Goal: Complete application form

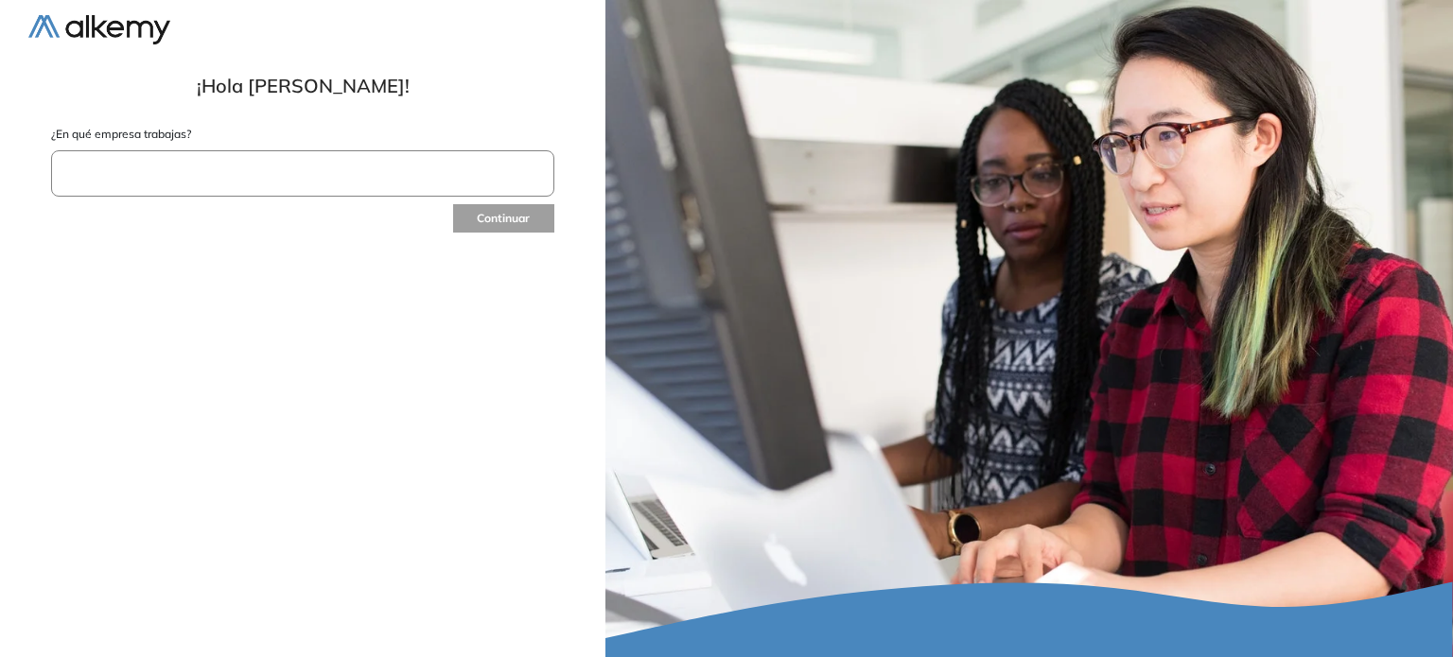
click at [190, 181] on input "text" at bounding box center [302, 173] width 503 height 46
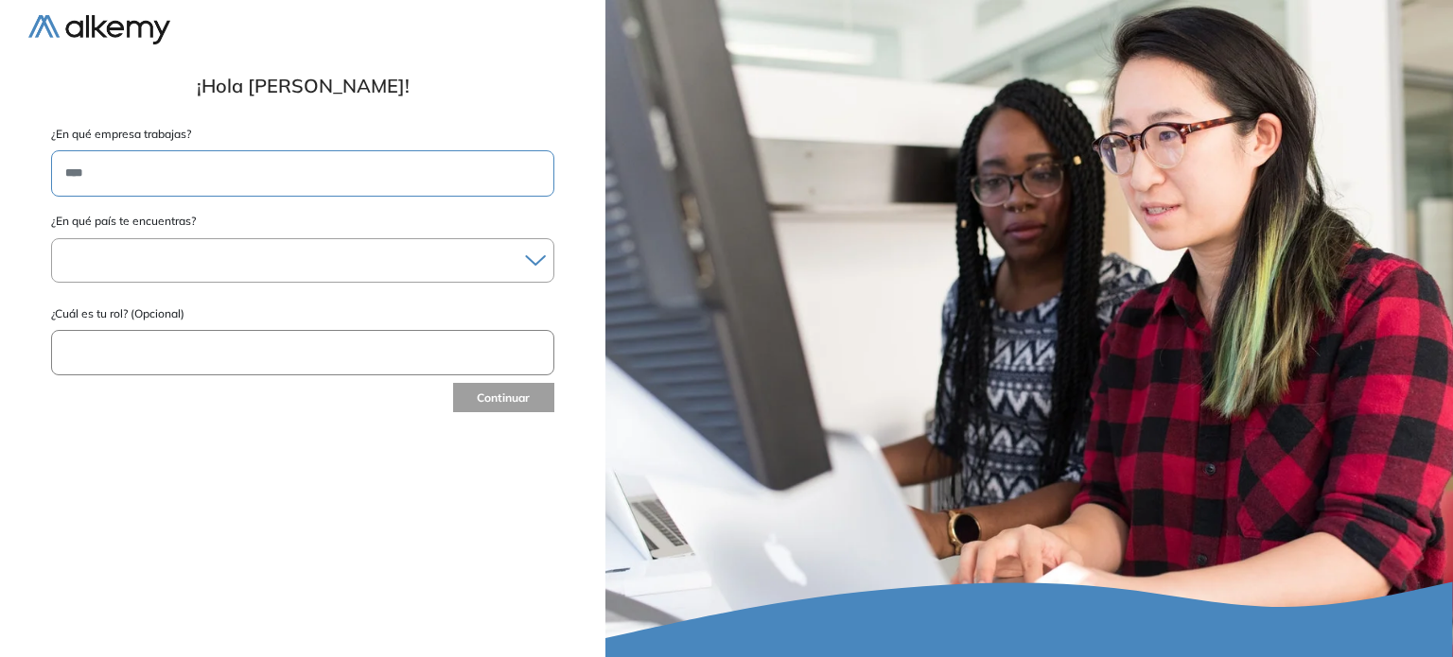
type input "****"
click at [174, 261] on div at bounding box center [302, 260] width 501 height 27
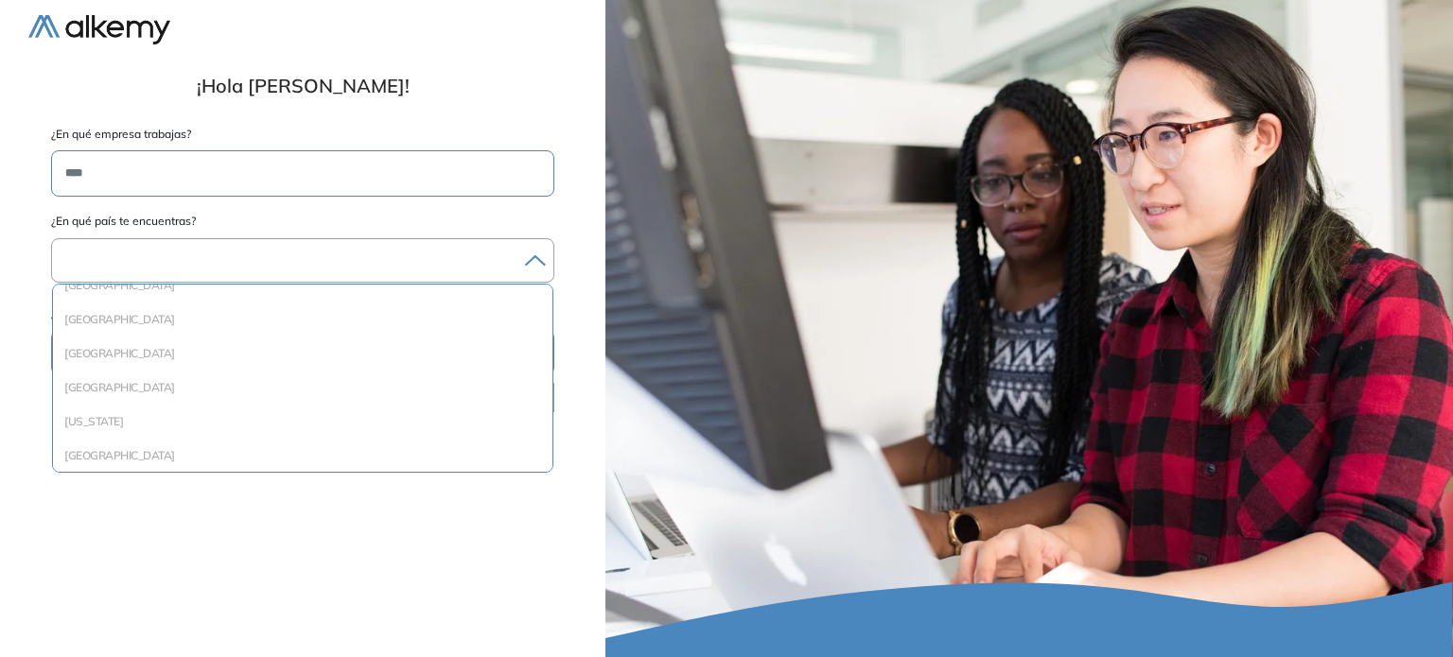
scroll to position [2088, 0]
click at [446, 334] on li "Perú" at bounding box center [303, 331] width 484 height 19
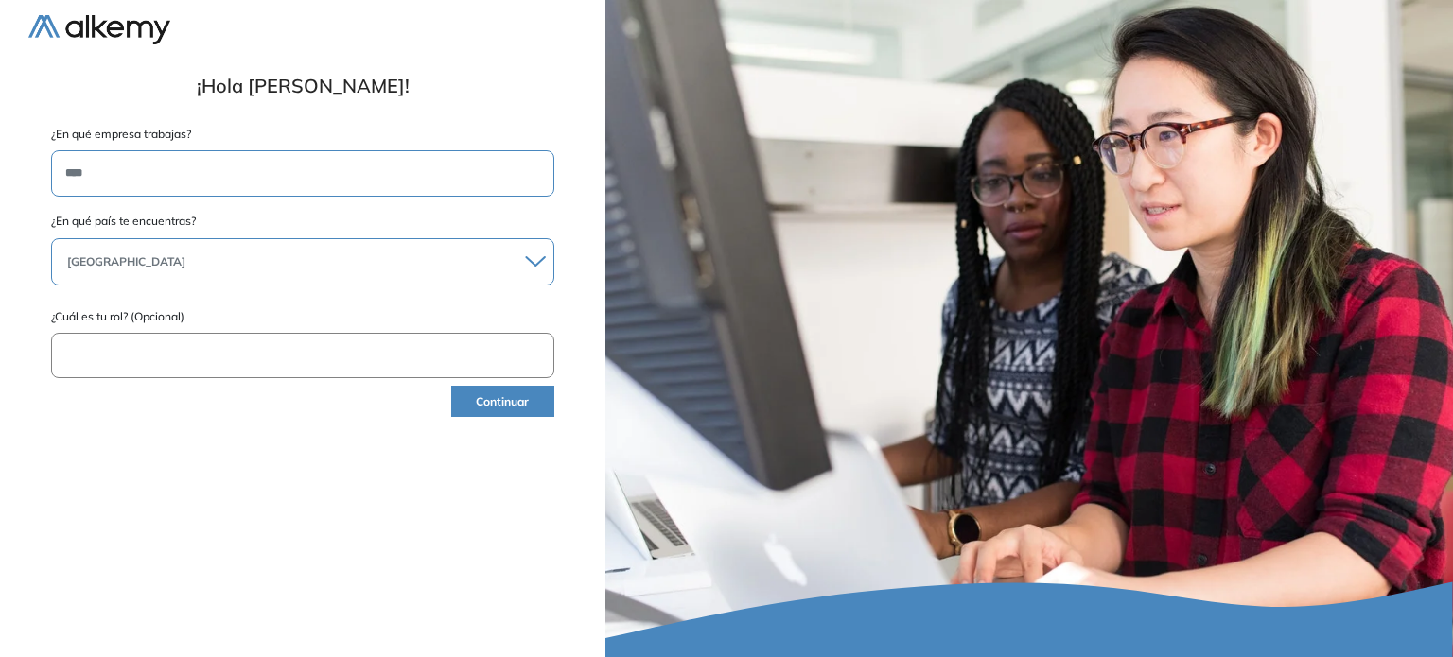
click at [373, 347] on input "text" at bounding box center [302, 356] width 503 height 46
click at [511, 409] on button "Continuar" at bounding box center [502, 401] width 103 height 31
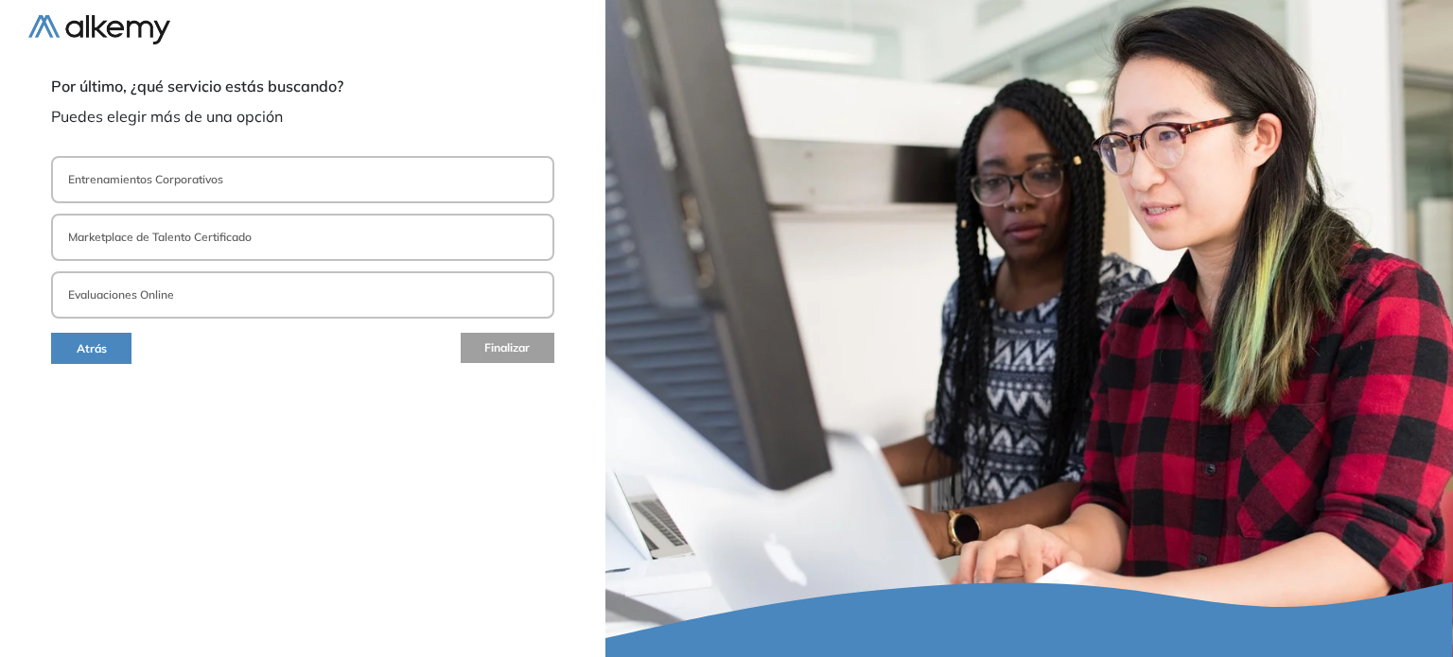
click at [245, 291] on button "Evaluaciones Online" at bounding box center [302, 294] width 503 height 47
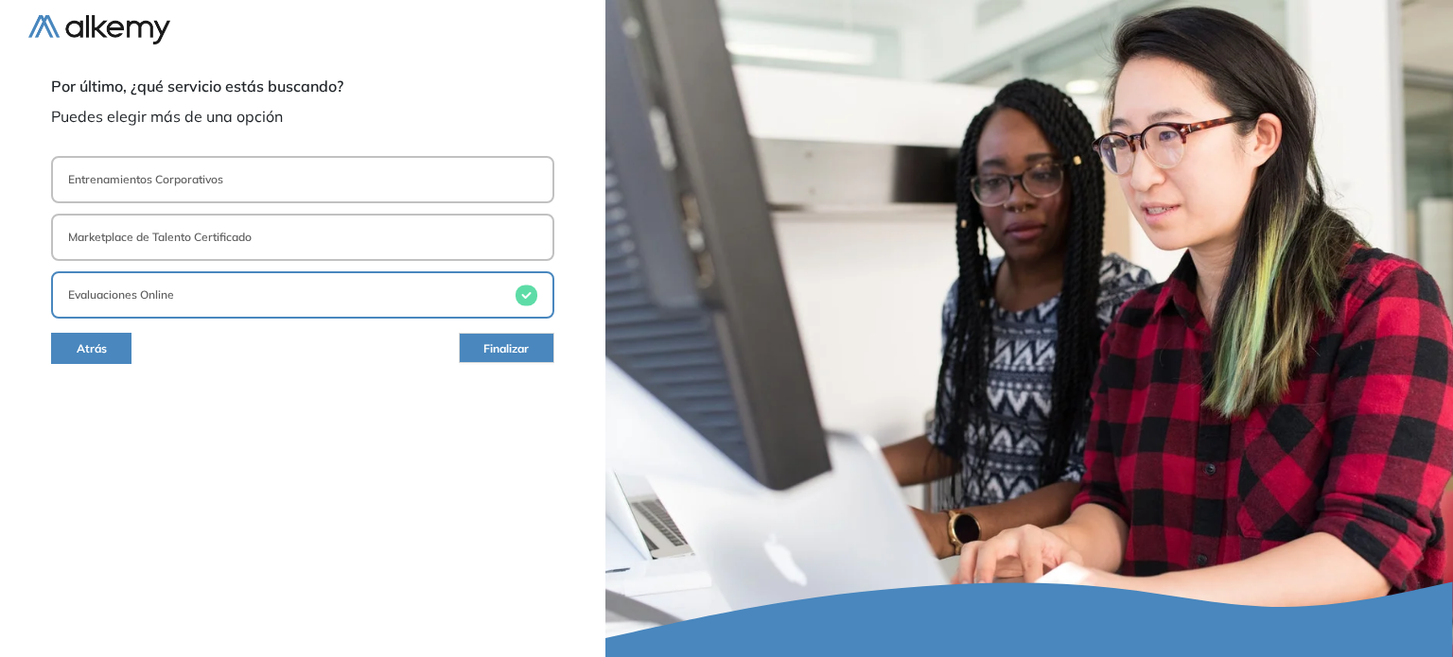
click at [469, 344] on button "Finalizar" at bounding box center [507, 348] width 96 height 30
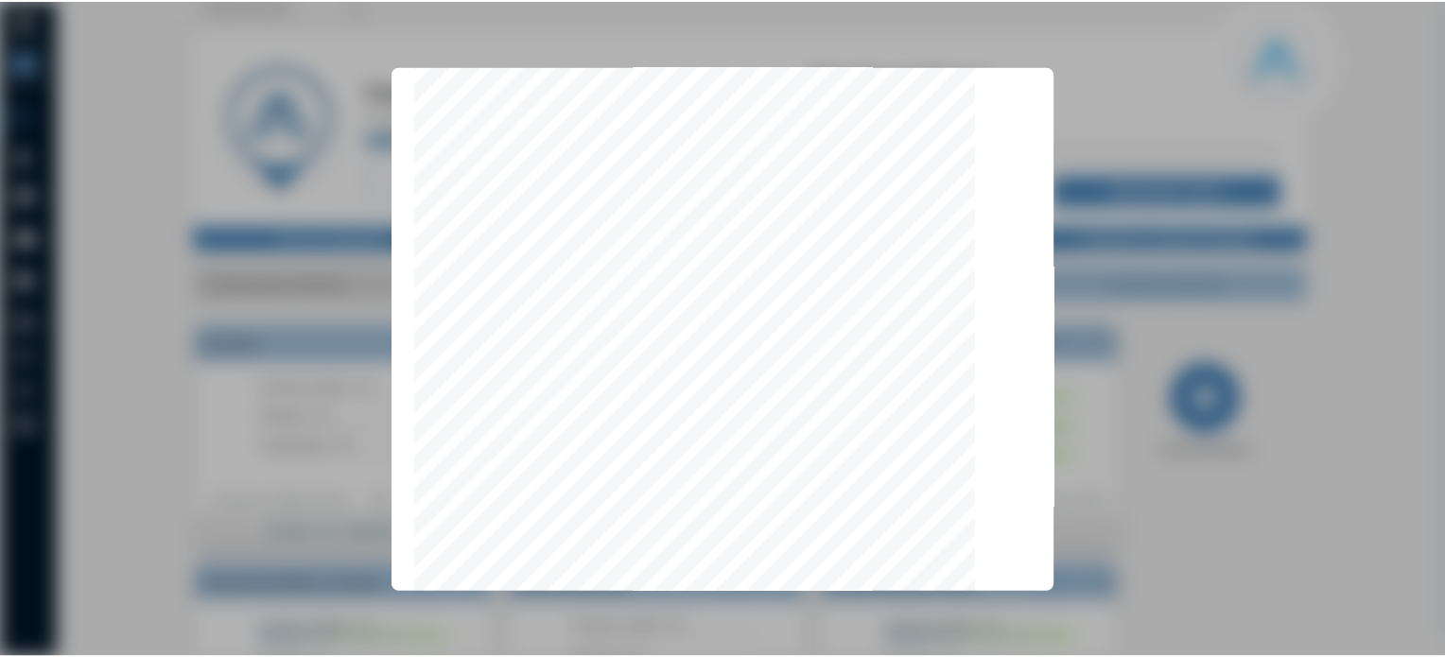
scroll to position [5988, 0]
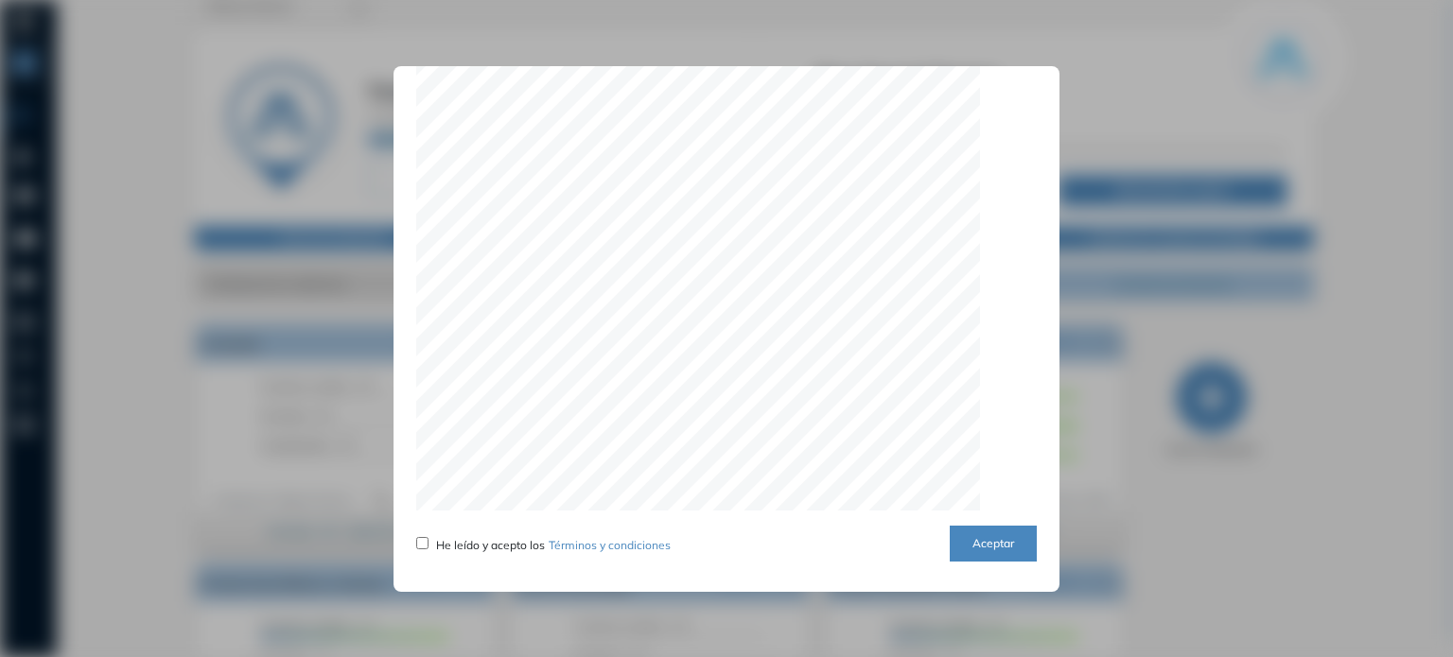
click at [965, 548] on button "Aceptar" at bounding box center [992, 544] width 87 height 37
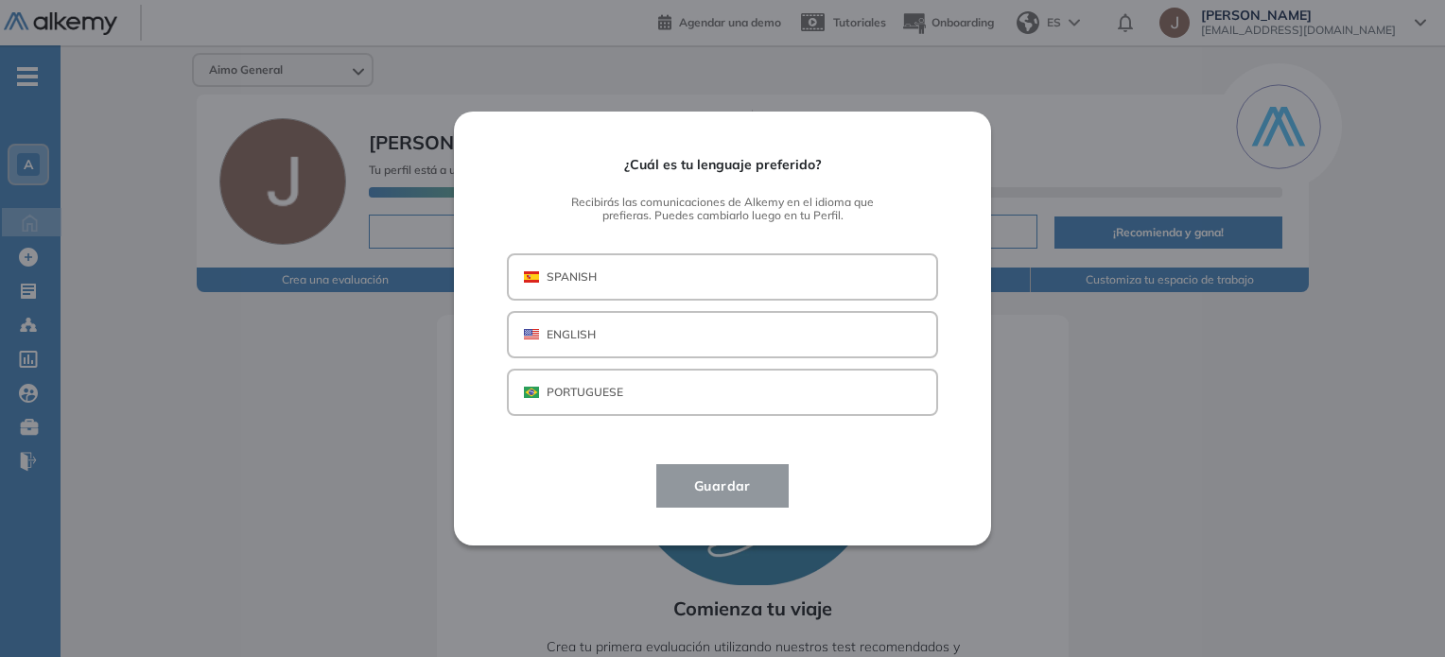
click at [703, 285] on button "SPANISH" at bounding box center [722, 276] width 431 height 47
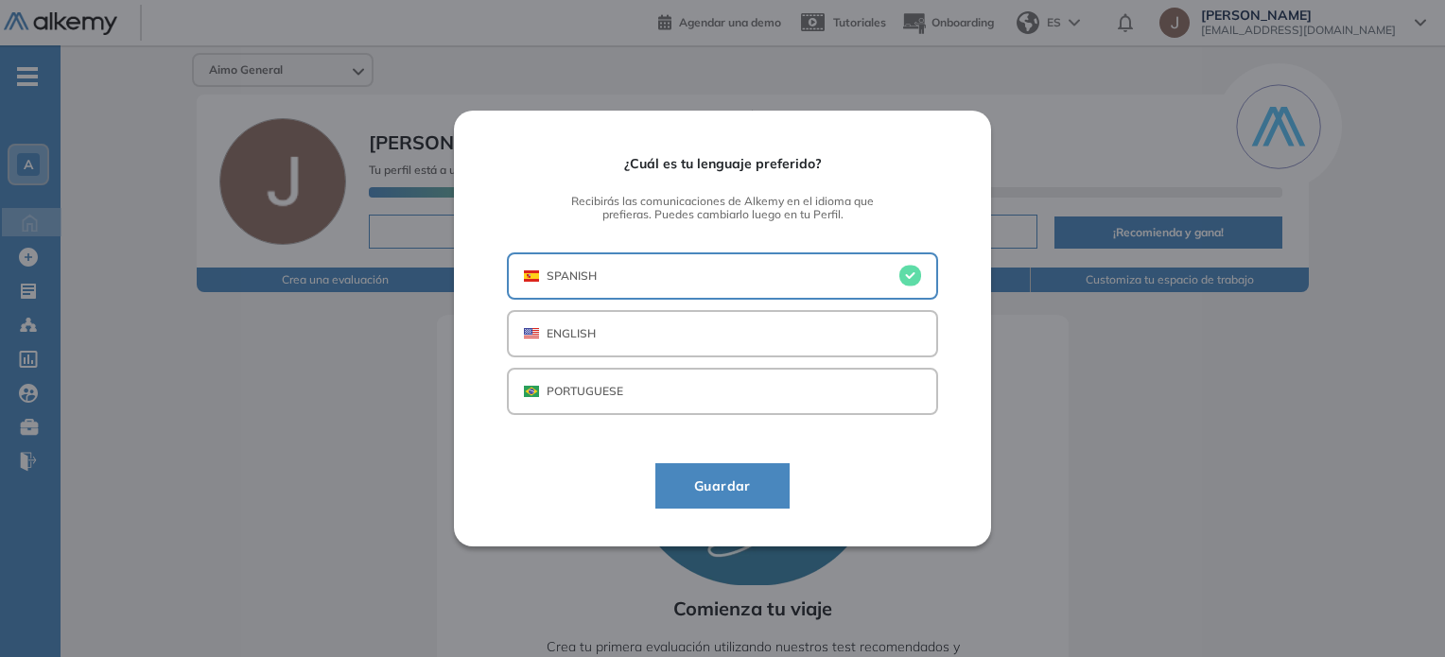
click at [722, 483] on span "Guardar" at bounding box center [722, 486] width 87 height 23
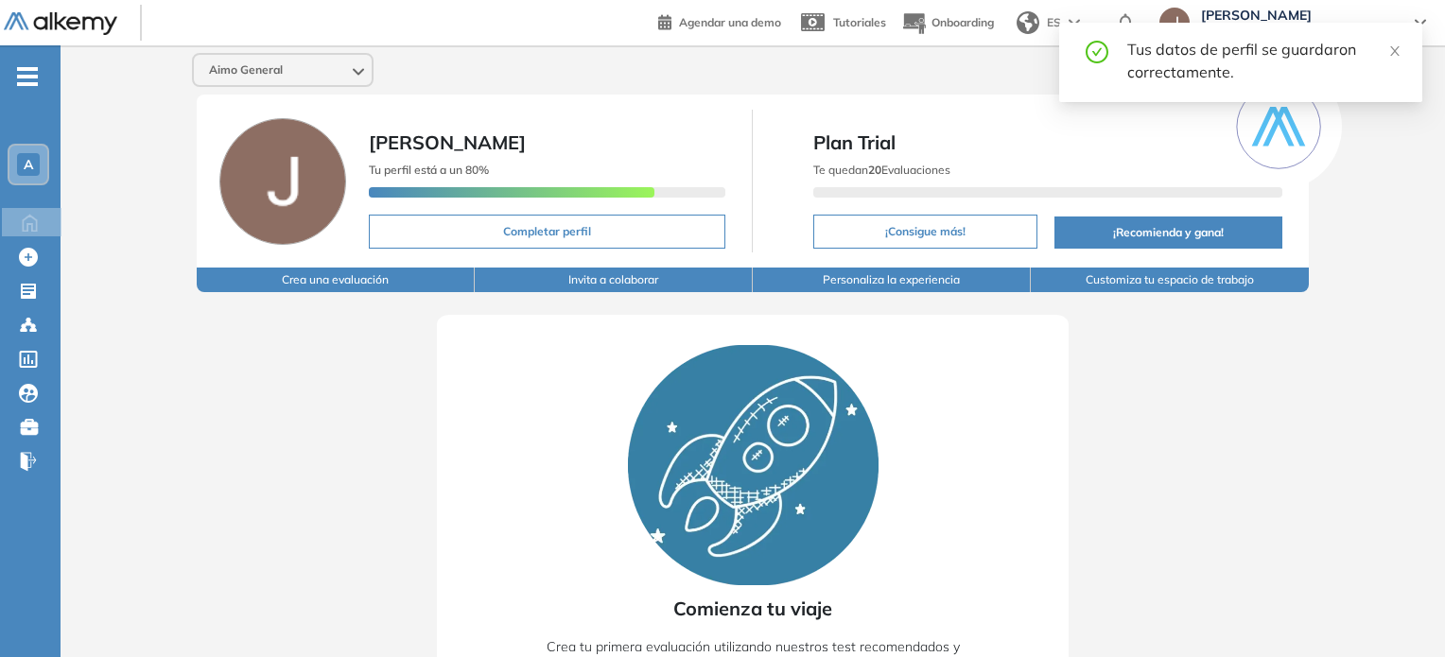
click at [129, 318] on div "Comienza tu viaje Crea tu primera evaluación utilizando nuestros test recomenda…" at bounding box center [752, 545] width 1263 height 507
